Goal: Go to known website: Access a specific website the user already knows

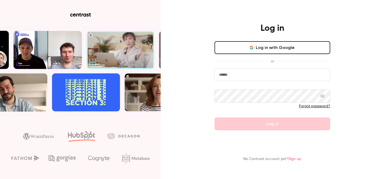
click at [235, 53] on button "Log in with Google" at bounding box center [273, 47] width 116 height 13
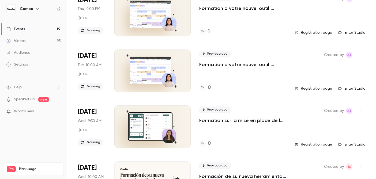
scroll to position [446, 0]
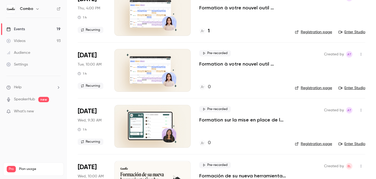
click at [311, 88] on link "Registration page" at bounding box center [313, 87] width 37 height 5
